Goal: Information Seeking & Learning: Learn about a topic

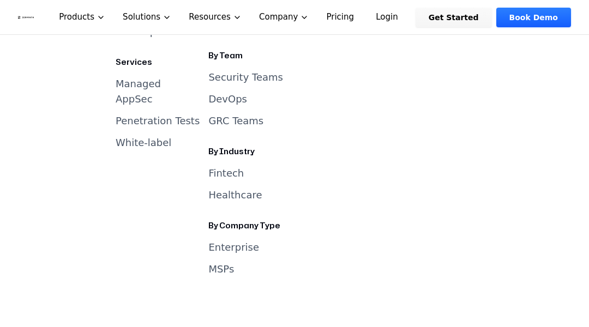
scroll to position [5344, 0]
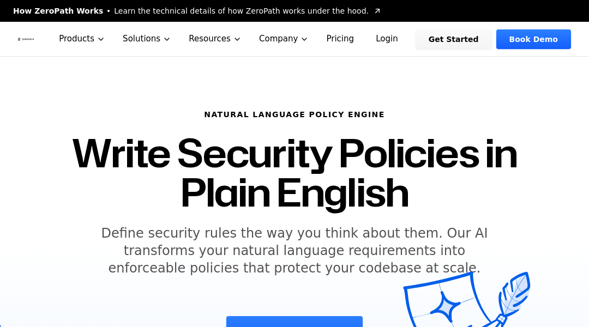
scroll to position [2896, 0]
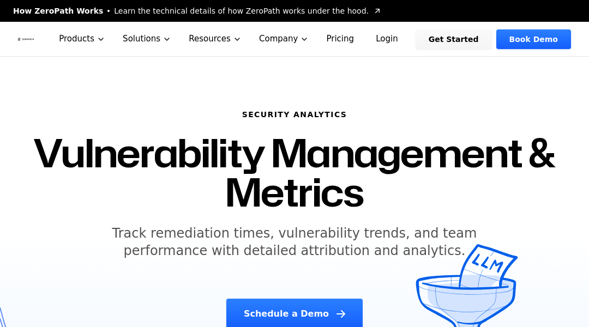
scroll to position [3567, 0]
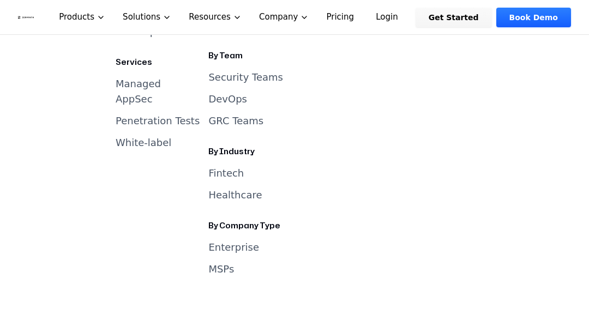
scroll to position [2724, 0]
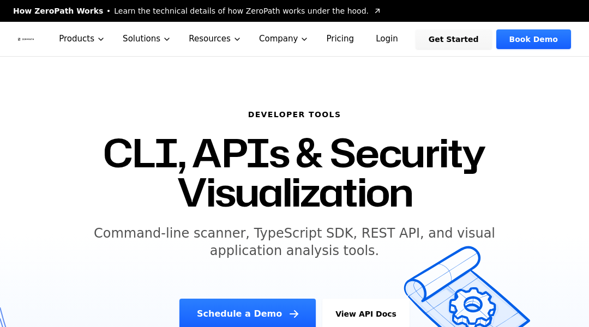
scroll to position [2173, 0]
